Goal: Information Seeking & Learning: Learn about a topic

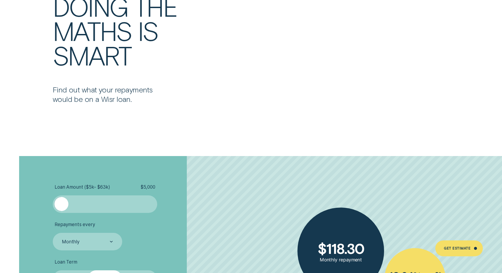
scroll to position [1444, 0]
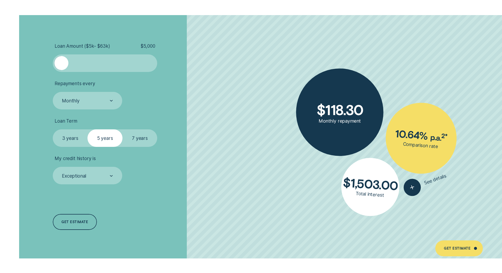
click at [137, 138] on label "7 years" at bounding box center [140, 138] width 35 height 18
click at [123, 129] on input "7 years" at bounding box center [123, 129] width 0 height 0
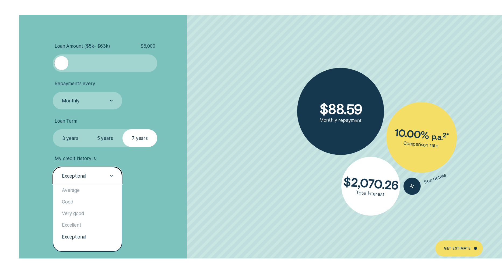
click at [97, 172] on div "Exceptional" at bounding box center [86, 175] width 51 height 7
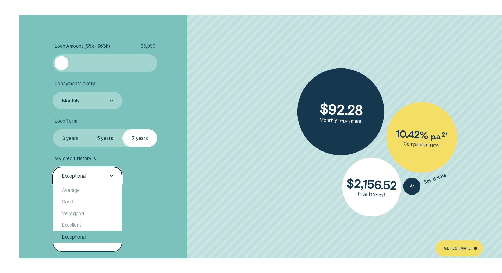
click at [97, 233] on div "Exceptional" at bounding box center [87, 237] width 68 height 12
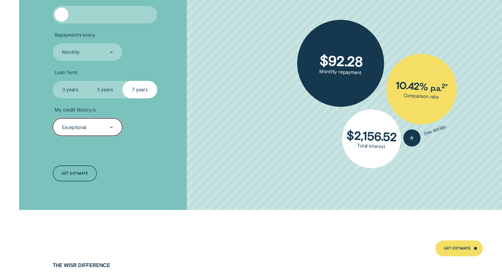
scroll to position [1432, 0]
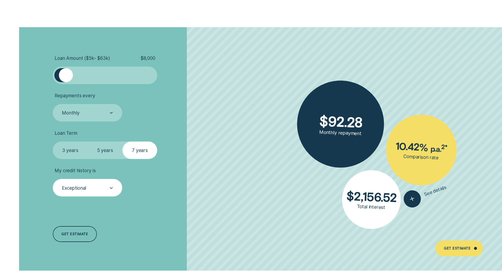
drag, startPoint x: 65, startPoint y: 75, endPoint x: 113, endPoint y: 77, distance: 48.0
click at [73, 77] on div at bounding box center [66, 75] width 14 height 14
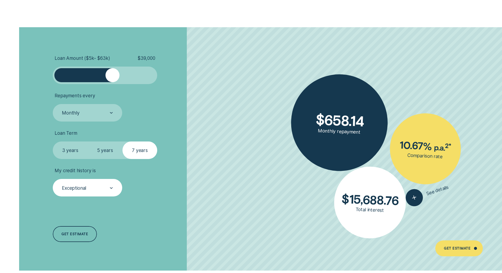
drag, startPoint x: 112, startPoint y: 79, endPoint x: 200, endPoint y: 78, distance: 88.1
click at [200, 78] on li "Loan Amount ( $5k - $63k ) $ 39,000" at bounding box center [134, 69] width 162 height 29
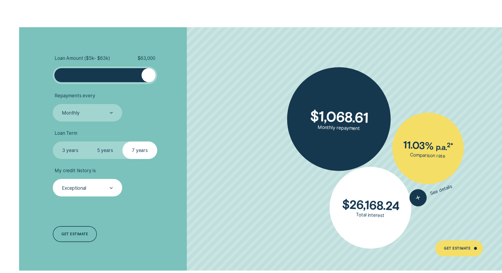
click at [62, 150] on label "3 years" at bounding box center [70, 150] width 35 height 18
click at [53, 141] on input "3 years" at bounding box center [53, 141] width 0 height 0
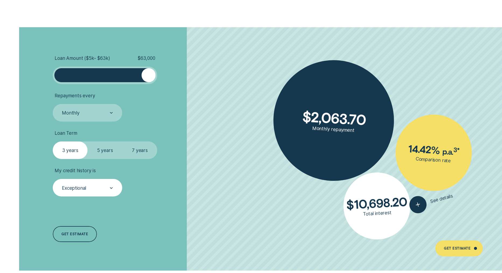
click at [102, 149] on label "5 years" at bounding box center [105, 150] width 35 height 18
click at [88, 141] on input "5 years" at bounding box center [88, 141] width 0 height 0
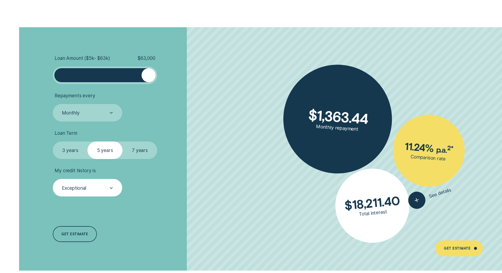
click at [131, 149] on label "7 years" at bounding box center [140, 150] width 35 height 18
click at [123, 141] on input "7 years" at bounding box center [123, 141] width 0 height 0
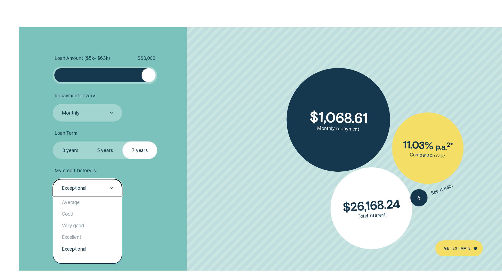
click at [96, 193] on div "Exceptional" at bounding box center [87, 188] width 69 height 18
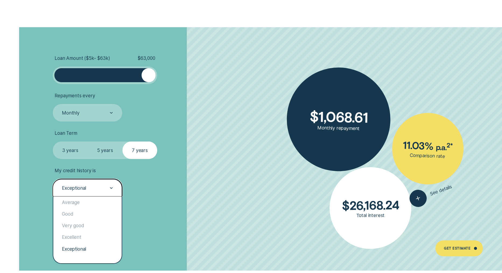
click at [75, 245] on div "Exceptional" at bounding box center [87, 249] width 68 height 12
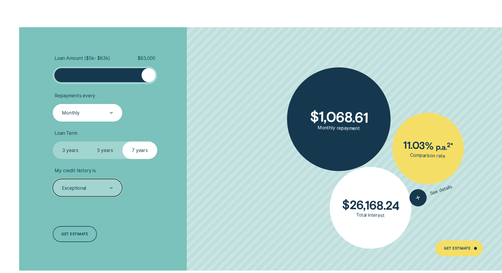
click at [74, 107] on div "Monthly" at bounding box center [87, 113] width 69 height 18
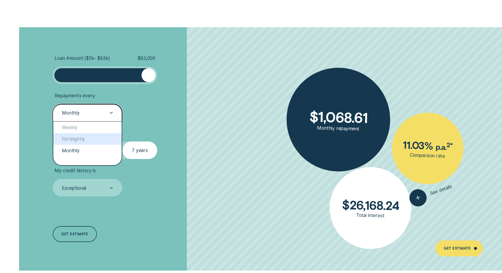
click at [79, 134] on div "Fortnightly" at bounding box center [87, 139] width 68 height 12
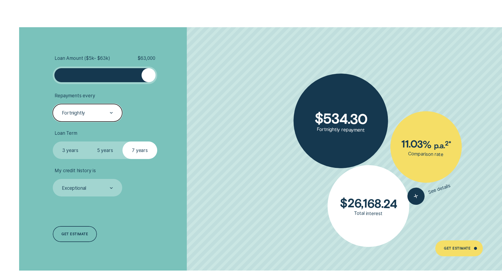
drag, startPoint x: 79, startPoint y: 113, endPoint x: 81, endPoint y: 118, distance: 5.4
click at [79, 113] on div "Fortnightly" at bounding box center [73, 113] width 23 height 6
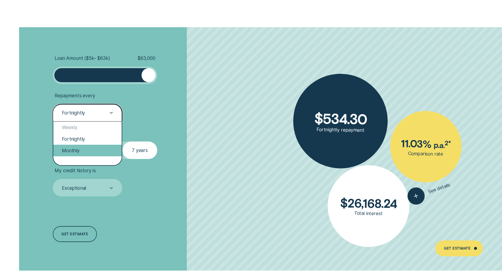
click at [82, 152] on div "Monthly" at bounding box center [87, 151] width 68 height 12
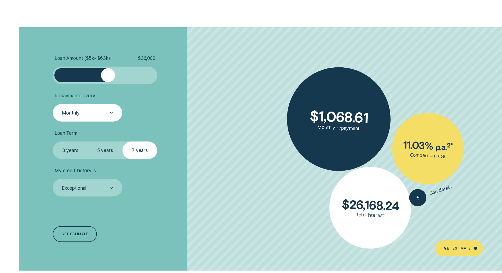
drag, startPoint x: 147, startPoint y: 77, endPoint x: 102, endPoint y: 77, distance: 45.0
click at [102, 77] on div at bounding box center [108, 75] width 14 height 14
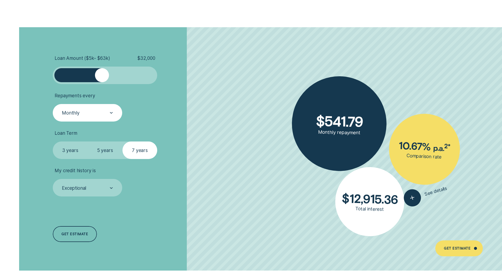
click at [106, 149] on label "5 years" at bounding box center [105, 150] width 35 height 18
click at [88, 141] on input "5 years" at bounding box center [88, 141] width 0 height 0
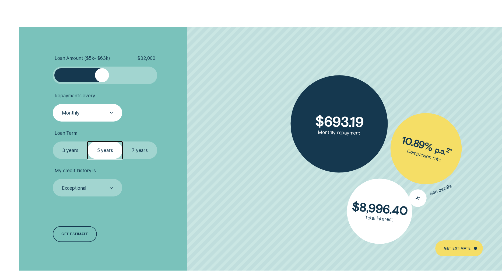
drag, startPoint x: 428, startPoint y: 200, endPoint x: 419, endPoint y: 198, distance: 9.6
click at [422, 198] on button "See details" at bounding box center [430, 194] width 47 height 32
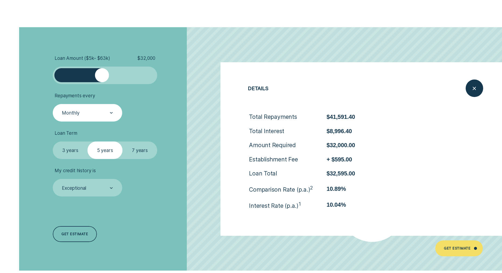
click at [419, 198] on button "See details" at bounding box center [426, 191] width 46 height 23
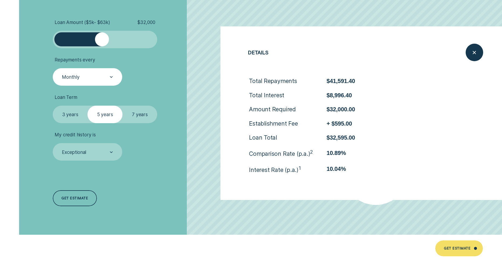
scroll to position [1469, 0]
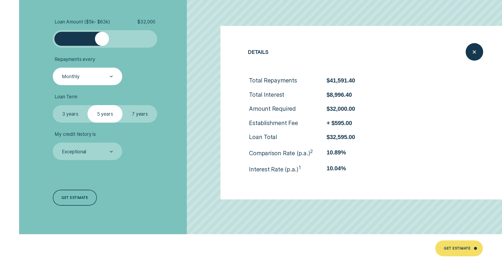
click at [179, 170] on div "Loan Amount ( $5k - $63k ) $ 32,000 Repayments every Monthly Loan Term Select L…" at bounding box center [134, 112] width 168 height 243
click at [171, 127] on ul "Loan Amount ( $5k - $63k ) $ 32,000 Repayments every Monthly Loan Term Select L…" at bounding box center [134, 89] width 162 height 141
click at [470, 52] on div "Close loan details" at bounding box center [475, 52] width 18 height 18
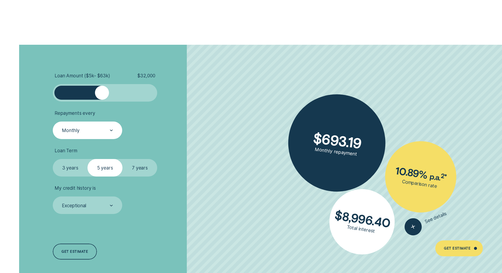
scroll to position [1448, 0]
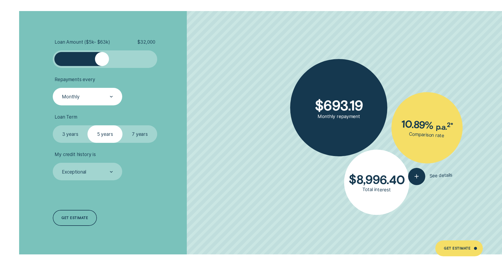
click at [124, 60] on div at bounding box center [104, 59] width 87 height 14
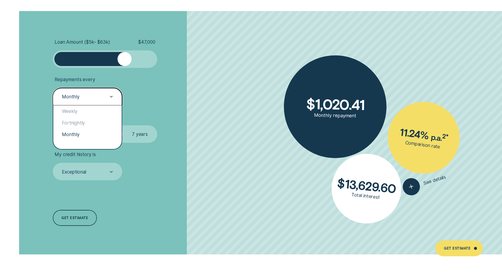
click at [93, 96] on div "Monthly" at bounding box center [86, 96] width 51 height 7
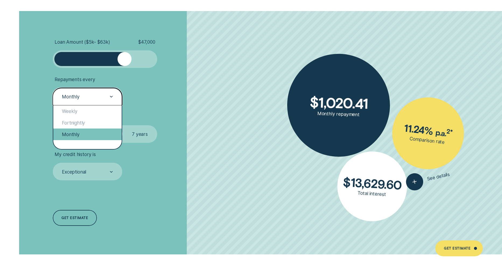
click at [76, 136] on div "Monthly" at bounding box center [87, 134] width 68 height 12
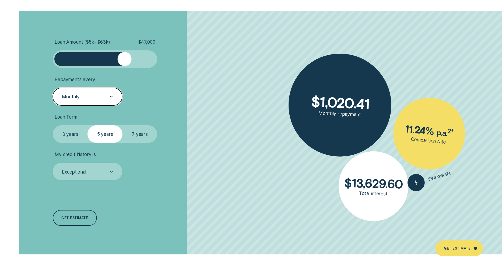
click at [68, 135] on label "3 years" at bounding box center [70, 134] width 35 height 18
click at [53, 125] on input "3 years" at bounding box center [53, 125] width 0 height 0
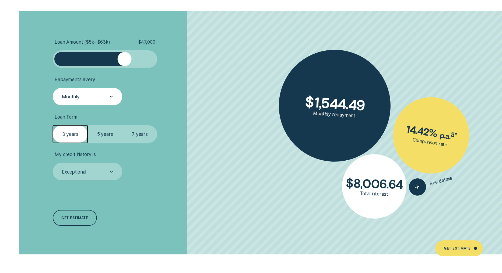
click at [114, 135] on label "5 years" at bounding box center [105, 134] width 35 height 18
click at [88, 125] on input "5 years" at bounding box center [88, 125] width 0 height 0
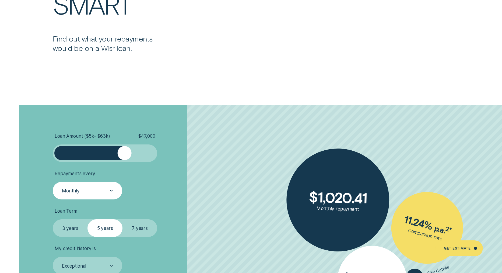
scroll to position [1487, 0]
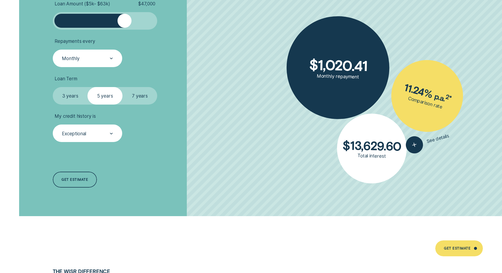
click at [95, 125] on div "Exceptional" at bounding box center [87, 133] width 69 height 18
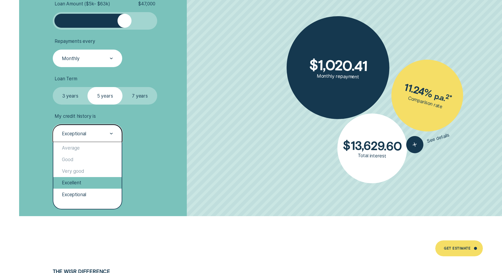
click at [88, 186] on div "Excellent" at bounding box center [87, 183] width 68 height 12
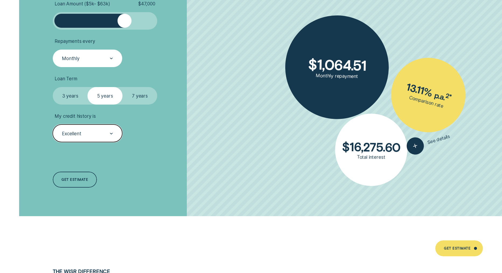
drag, startPoint x: 101, startPoint y: 130, endPoint x: 103, endPoint y: 139, distance: 9.6
click at [101, 130] on div "Excellent" at bounding box center [87, 133] width 69 height 18
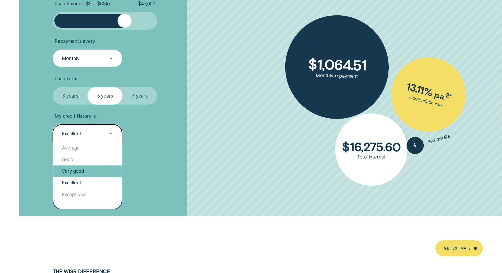
drag, startPoint x: 86, startPoint y: 178, endPoint x: 86, endPoint y: 172, distance: 5.4
click at [86, 172] on div "Average Good Very good Excellent Exceptional" at bounding box center [87, 175] width 68 height 67
click at [86, 170] on div "Very good" at bounding box center [87, 171] width 68 height 12
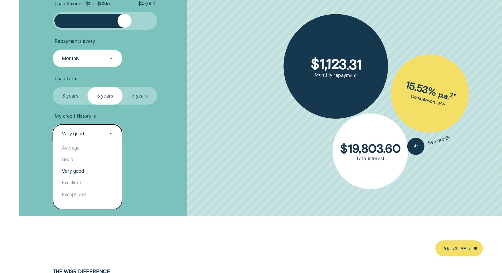
click at [106, 133] on div "Very good" at bounding box center [86, 133] width 51 height 7
click at [84, 158] on div "Good" at bounding box center [87, 160] width 68 height 12
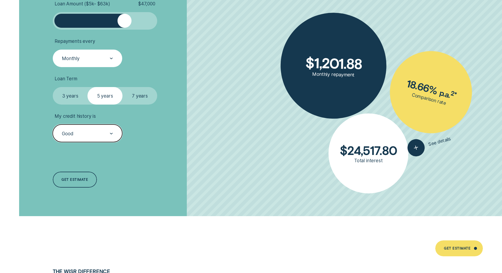
click at [92, 131] on div "Good" at bounding box center [86, 133] width 51 height 7
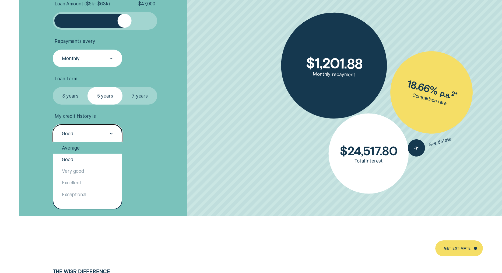
click at [94, 147] on div "Average" at bounding box center [87, 148] width 68 height 12
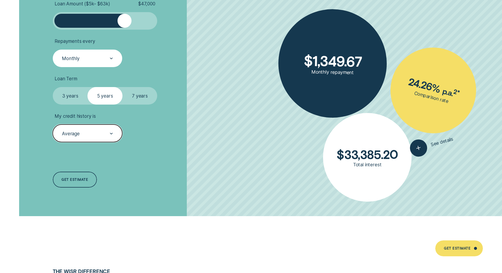
click at [98, 135] on div "Average" at bounding box center [86, 133] width 51 height 7
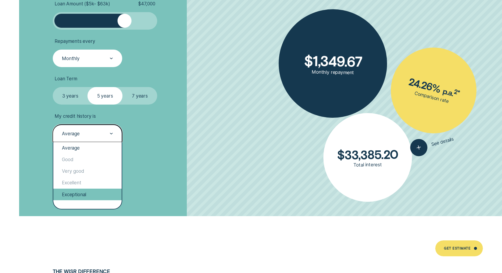
click at [96, 192] on div "Exceptional" at bounding box center [87, 195] width 68 height 12
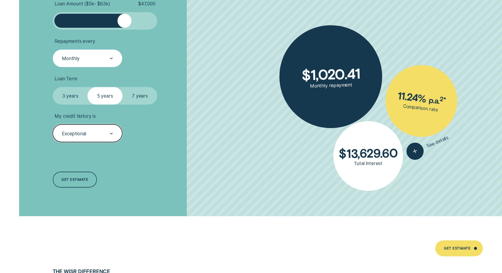
click at [86, 133] on div "Exceptional" at bounding box center [74, 134] width 24 height 6
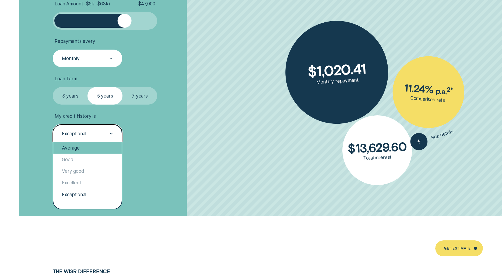
click at [74, 146] on div "Average" at bounding box center [87, 148] width 68 height 12
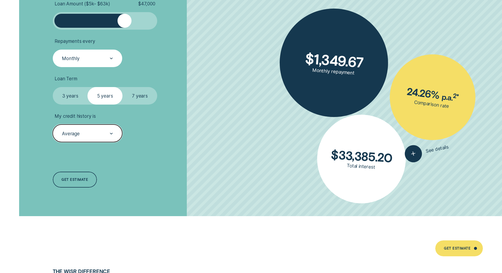
click at [100, 139] on div "Average" at bounding box center [87, 133] width 69 height 18
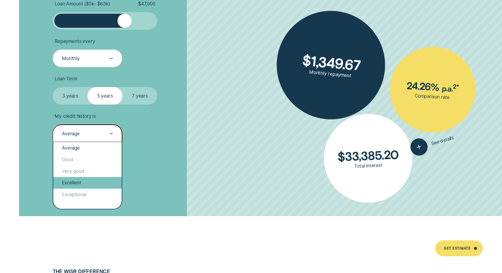
click at [84, 183] on div "Excellent" at bounding box center [87, 183] width 68 height 12
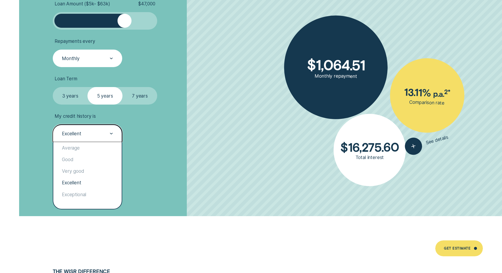
drag, startPoint x: 94, startPoint y: 131, endPoint x: 98, endPoint y: 143, distance: 12.5
click at [94, 131] on div "Excellent" at bounding box center [86, 133] width 51 height 7
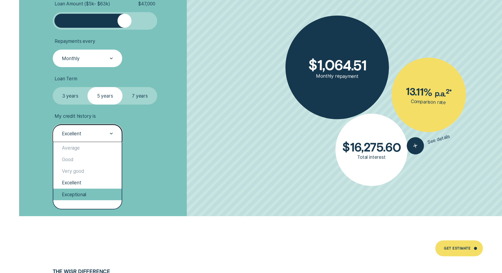
click at [90, 192] on div "Exceptional" at bounding box center [87, 195] width 68 height 12
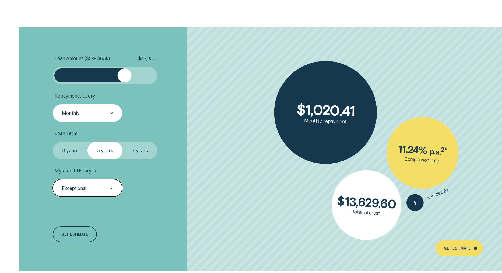
scroll to position [1432, 0]
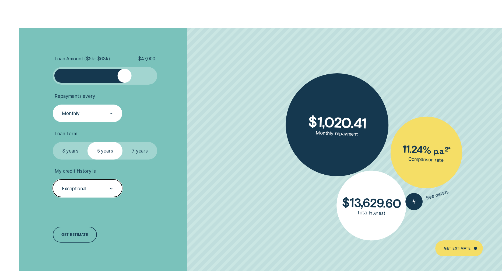
click at [78, 194] on div "Exceptional" at bounding box center [87, 188] width 69 height 18
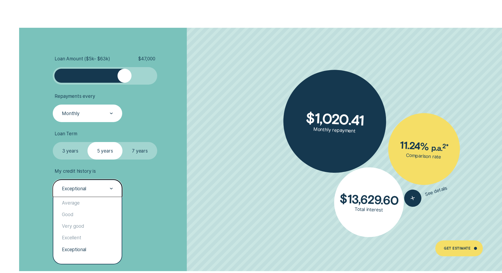
click at [95, 245] on div "Exceptional" at bounding box center [87, 250] width 68 height 12
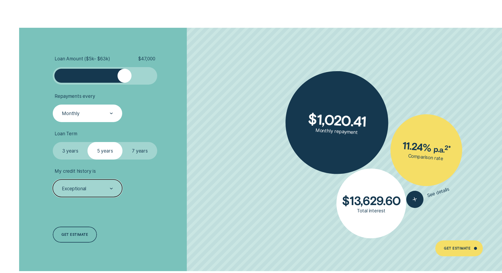
drag, startPoint x: 75, startPoint y: 153, endPoint x: 86, endPoint y: 152, distance: 11.9
click at [75, 153] on label "3 years" at bounding box center [70, 151] width 35 height 18
click at [53, 142] on input "3 years" at bounding box center [53, 142] width 0 height 0
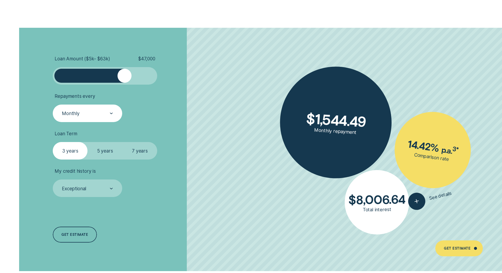
click at [106, 150] on label "5 years" at bounding box center [105, 151] width 35 height 18
click at [88, 142] on input "5 years" at bounding box center [88, 142] width 0 height 0
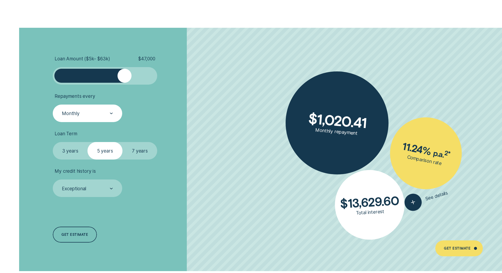
click at [141, 151] on label "7 years" at bounding box center [140, 151] width 35 height 18
click at [123, 142] on input "7 years" at bounding box center [123, 142] width 0 height 0
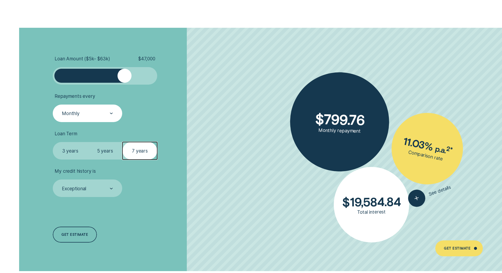
click at [106, 151] on label "5 years" at bounding box center [105, 151] width 35 height 18
click at [88, 142] on input "5 years" at bounding box center [88, 142] width 0 height 0
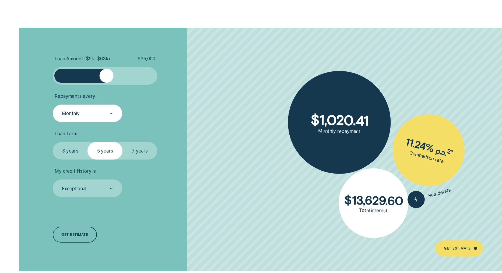
drag, startPoint x: 122, startPoint y: 75, endPoint x: 106, endPoint y: 75, distance: 16.4
click at [106, 75] on div at bounding box center [107, 76] width 14 height 14
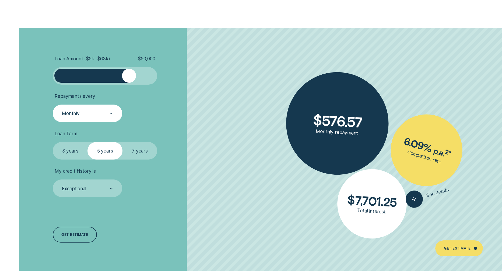
drag, startPoint x: 109, startPoint y: 76, endPoint x: 130, endPoint y: 77, distance: 20.5
click at [130, 77] on div at bounding box center [129, 76] width 14 height 14
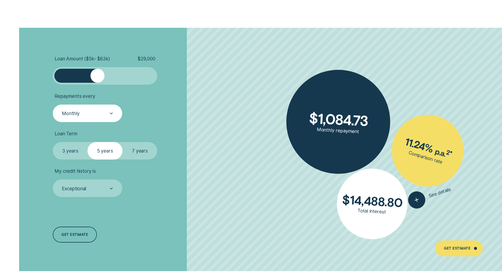
drag, startPoint x: 130, startPoint y: 77, endPoint x: 97, endPoint y: 76, distance: 32.3
click at [97, 76] on div at bounding box center [98, 76] width 14 height 14
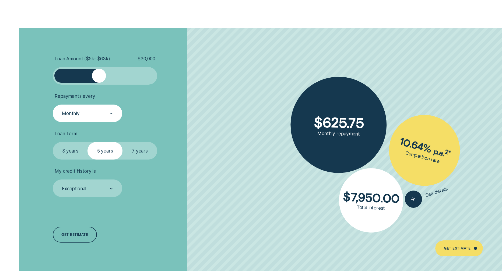
drag, startPoint x: 99, startPoint y: 77, endPoint x: 20, endPoint y: 68, distance: 79.4
click at [20, 68] on div "Loan Amount ( $5k - $63k ) $ 30,000 Repayments every Monthly Loan Term Select L…" at bounding box center [251, 149] width 470 height 243
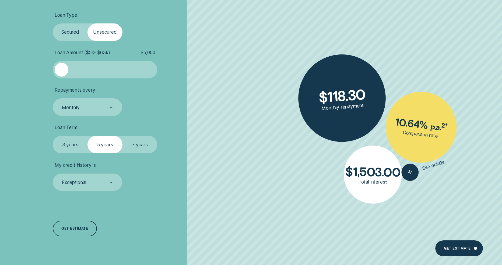
scroll to position [161, 0]
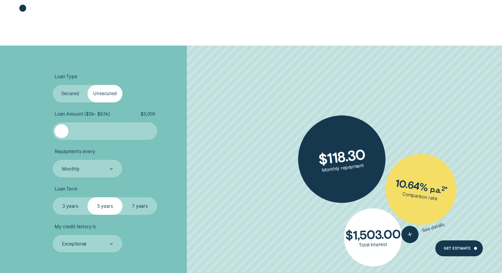
click at [67, 92] on label "Secured" at bounding box center [70, 94] width 35 height 18
click at [53, 85] on input "Secured" at bounding box center [53, 85] width 0 height 0
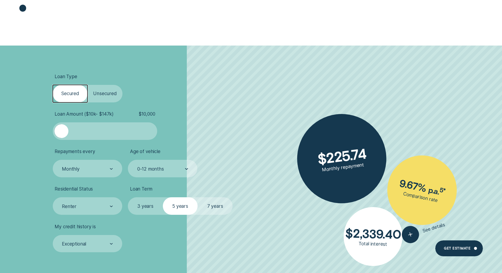
click at [101, 97] on label "Unsecured" at bounding box center [105, 94] width 35 height 18
click at [88, 85] on input "Unsecured" at bounding box center [88, 85] width 0 height 0
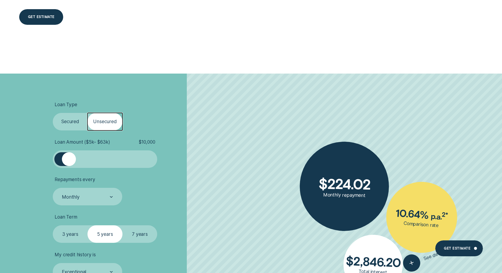
scroll to position [242, 0]
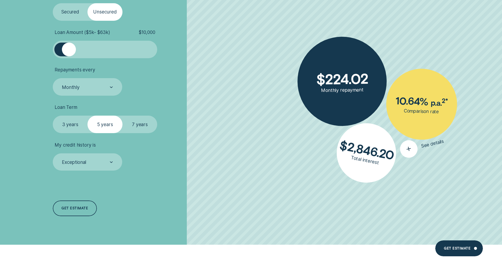
click at [409, 149] on line "button" at bounding box center [409, 149] width 1 height 4
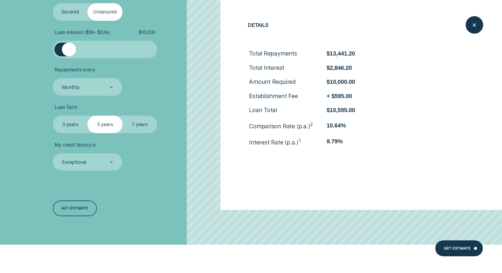
scroll to position [242, 0]
click at [179, 148] on li "My credit history is Exceptional" at bounding box center [134, 156] width 162 height 29
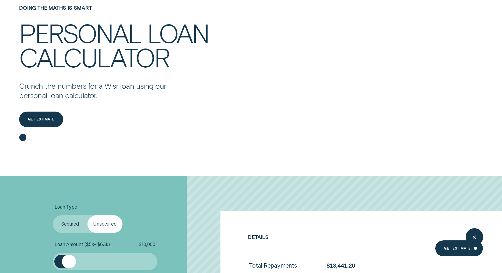
scroll to position [0, 0]
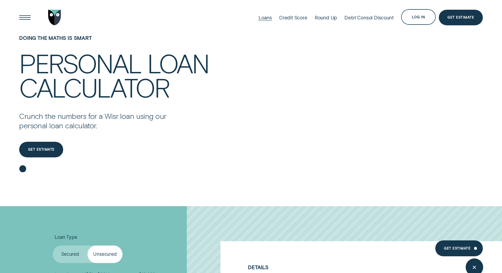
click at [263, 16] on div "Loans" at bounding box center [265, 18] width 13 height 6
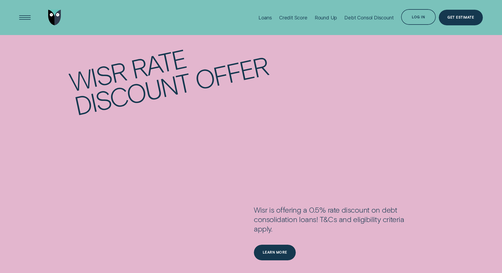
scroll to position [638, 0]
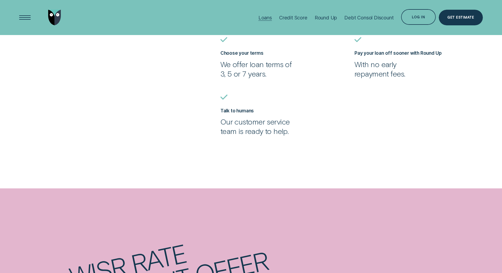
click at [263, 17] on div "Loans" at bounding box center [265, 18] width 13 height 6
click at [264, 17] on div "Loans" at bounding box center [265, 18] width 13 height 6
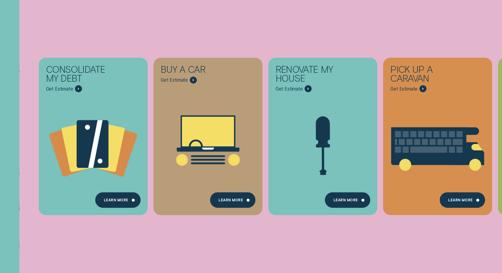
scroll to position [0, 0]
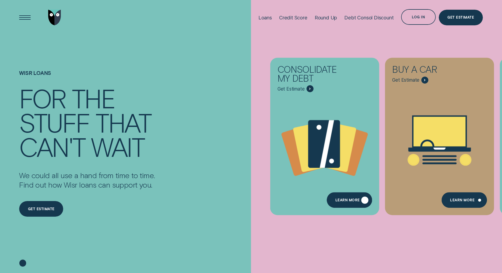
click at [353, 196] on div "Learn more" at bounding box center [350, 200] width 46 height 16
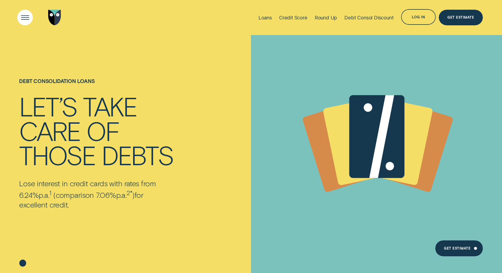
click at [26, 18] on div "Open Menu" at bounding box center [25, 17] width 22 height 22
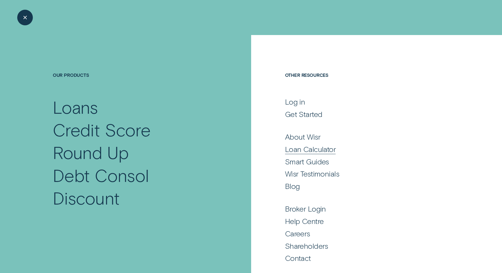
click at [323, 148] on div "Loan Calculator" at bounding box center [310, 148] width 51 height 9
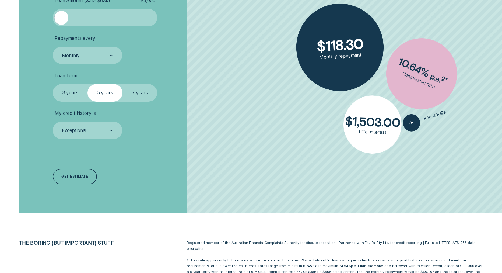
scroll to position [127, 0]
